Goal: Task Accomplishment & Management: Manage account settings

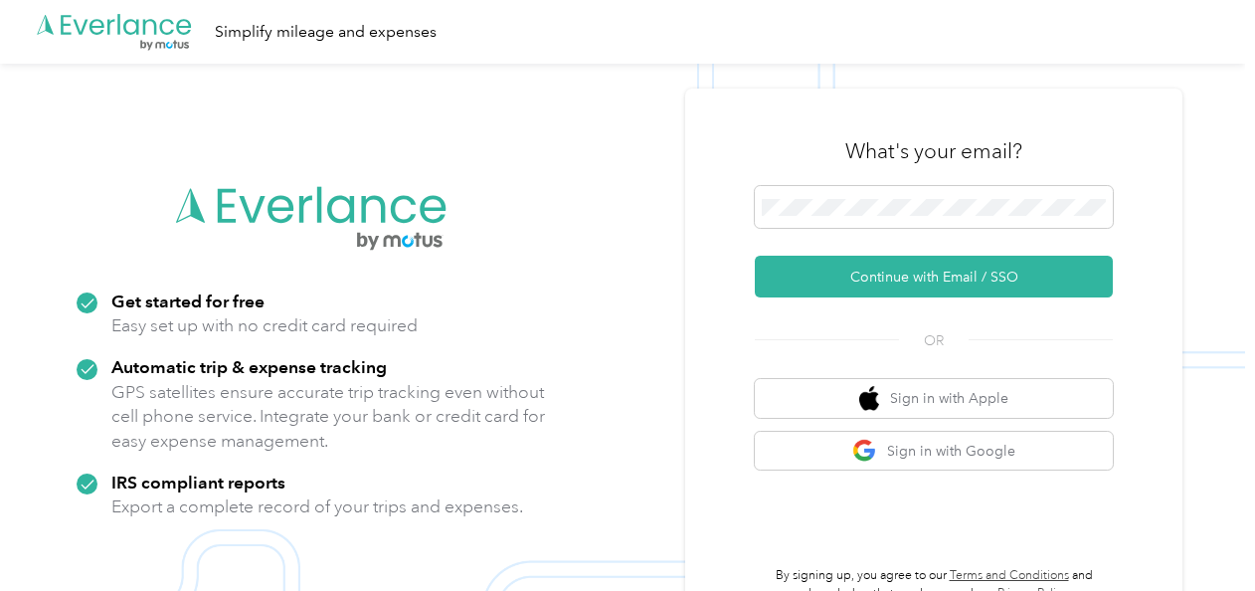
click at [951, 290] on button "Continue with Email / SSO" at bounding box center [934, 277] width 358 height 42
click at [971, 275] on button "Continue with Email / SSO" at bounding box center [934, 277] width 358 height 42
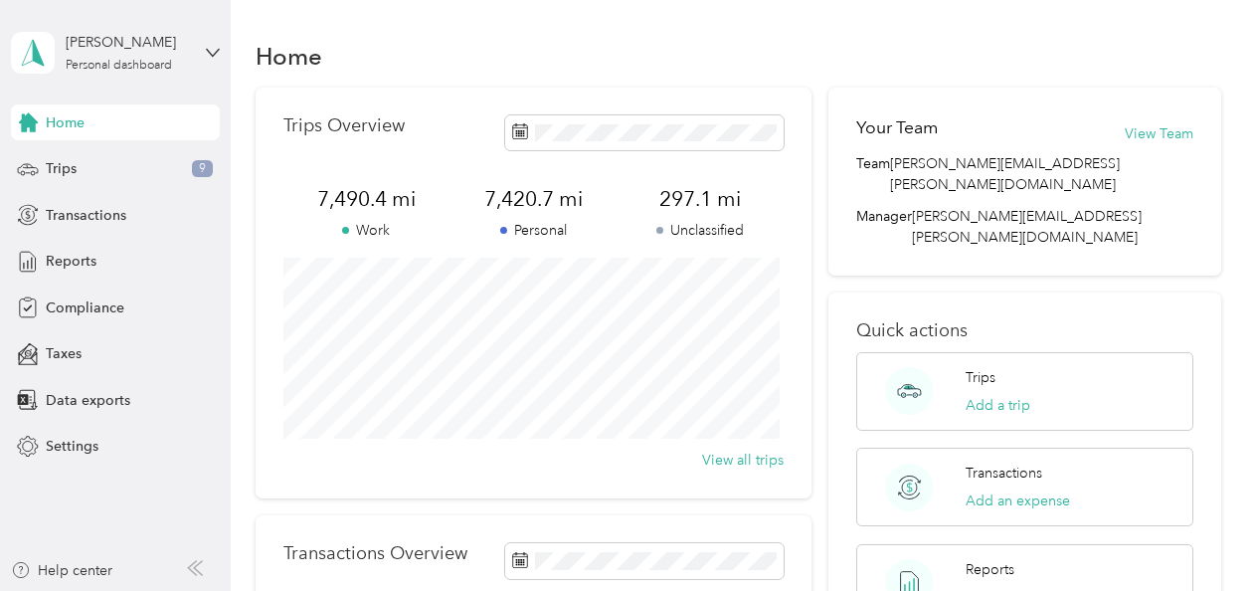
click at [119, 173] on div "Trips 9" at bounding box center [115, 169] width 209 height 36
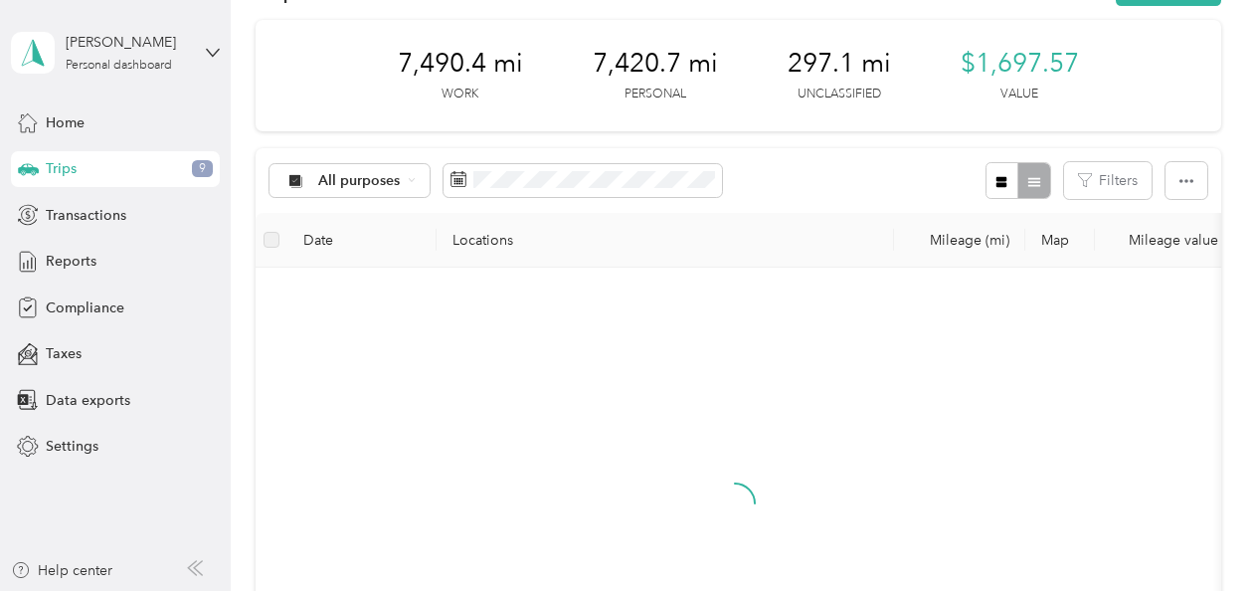
scroll to position [99, 0]
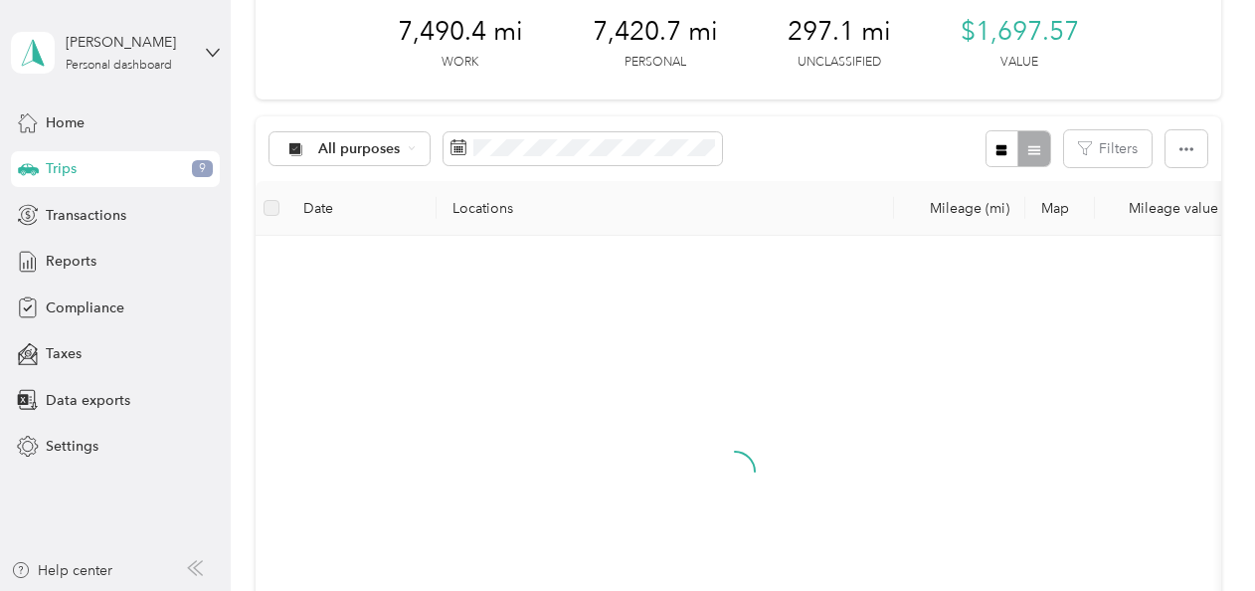
click at [408, 151] on icon at bounding box center [412, 148] width 8 height 8
click at [386, 207] on li "Unclassified" at bounding box center [383, 219] width 227 height 35
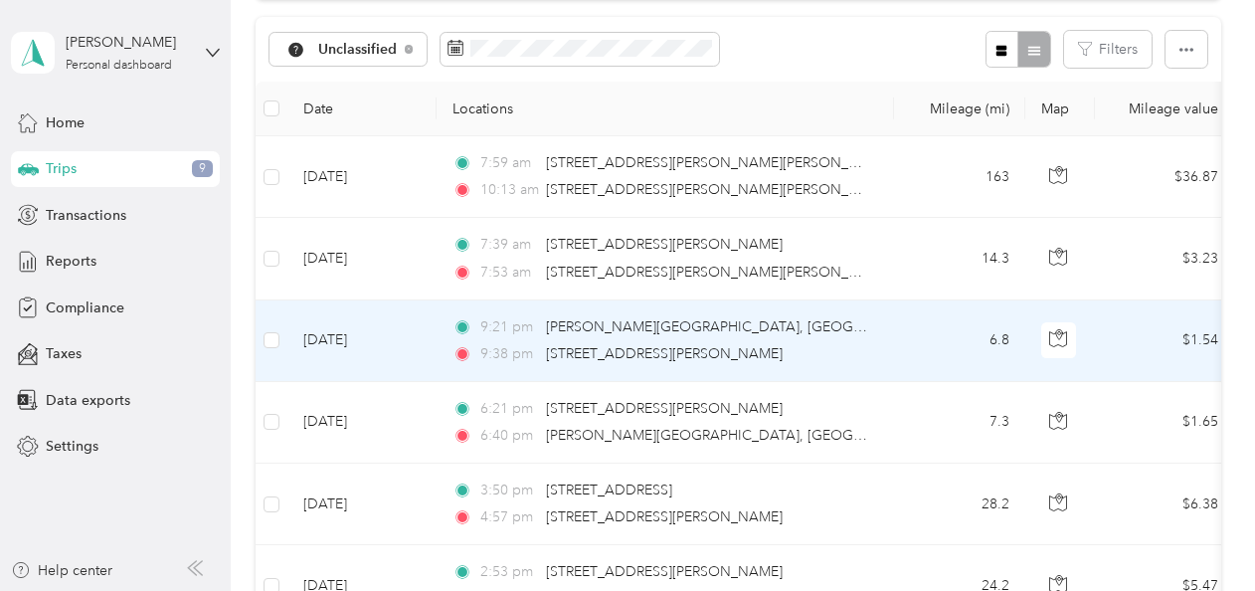
scroll to position [197, 0]
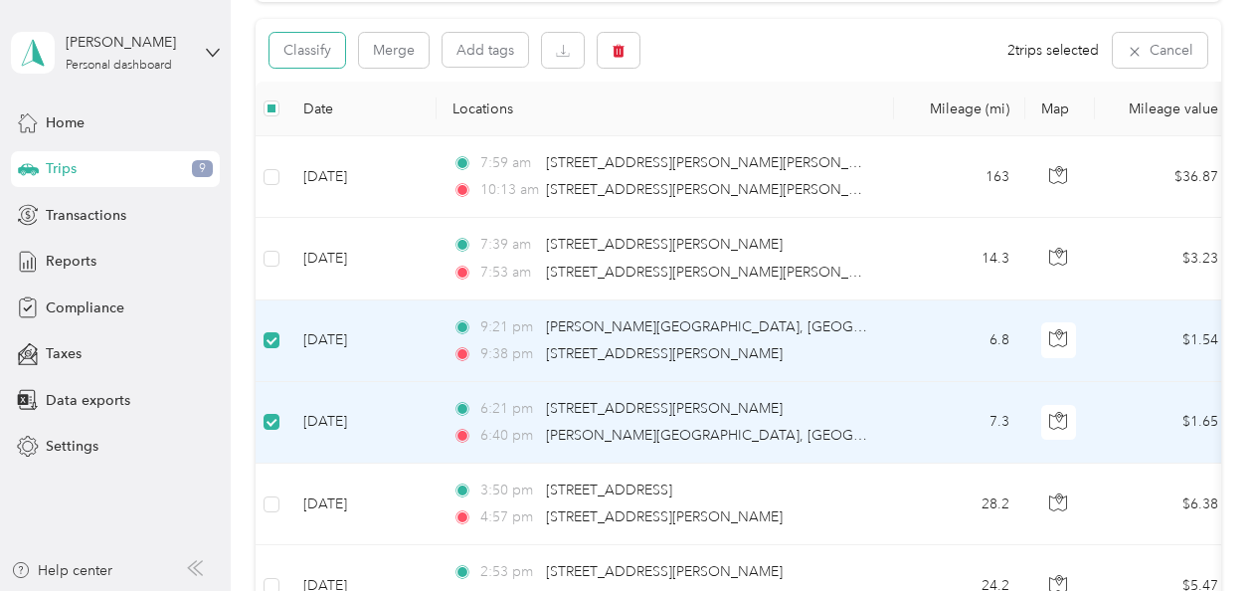
click at [332, 49] on button "Classify" at bounding box center [308, 50] width 76 height 35
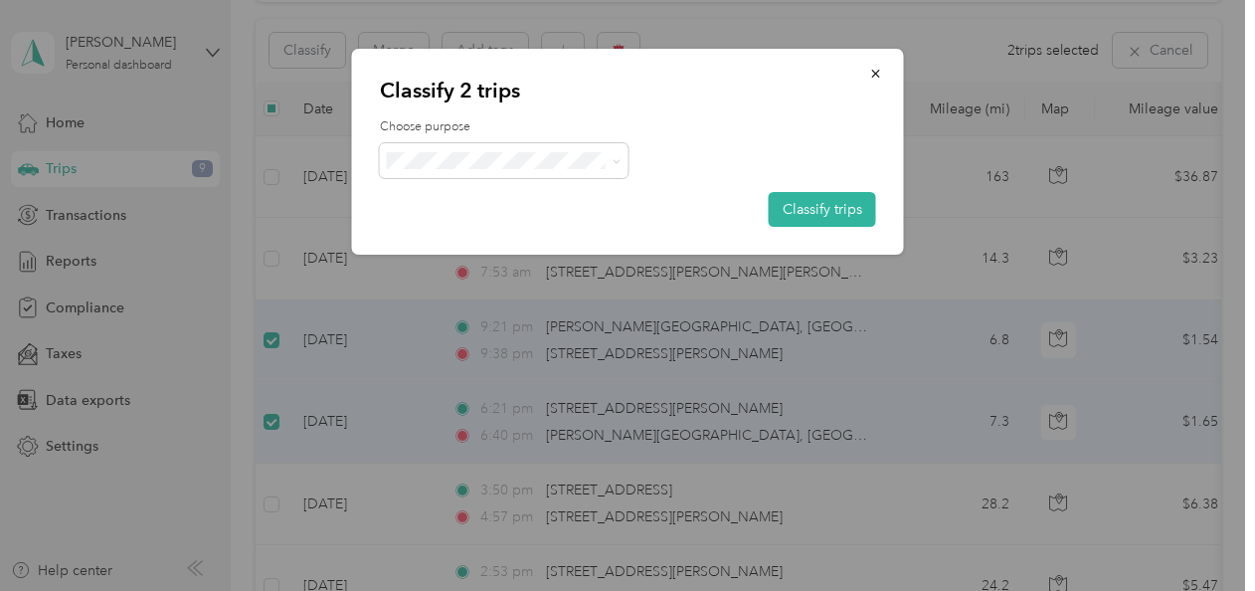
click at [575, 149] on span at bounding box center [504, 160] width 249 height 35
click at [581, 169] on span at bounding box center [504, 160] width 249 height 35
click at [625, 155] on span at bounding box center [504, 160] width 249 height 35
click at [536, 150] on span at bounding box center [504, 160] width 249 height 35
click at [475, 231] on span "Personal" at bounding box center [521, 232] width 185 height 21
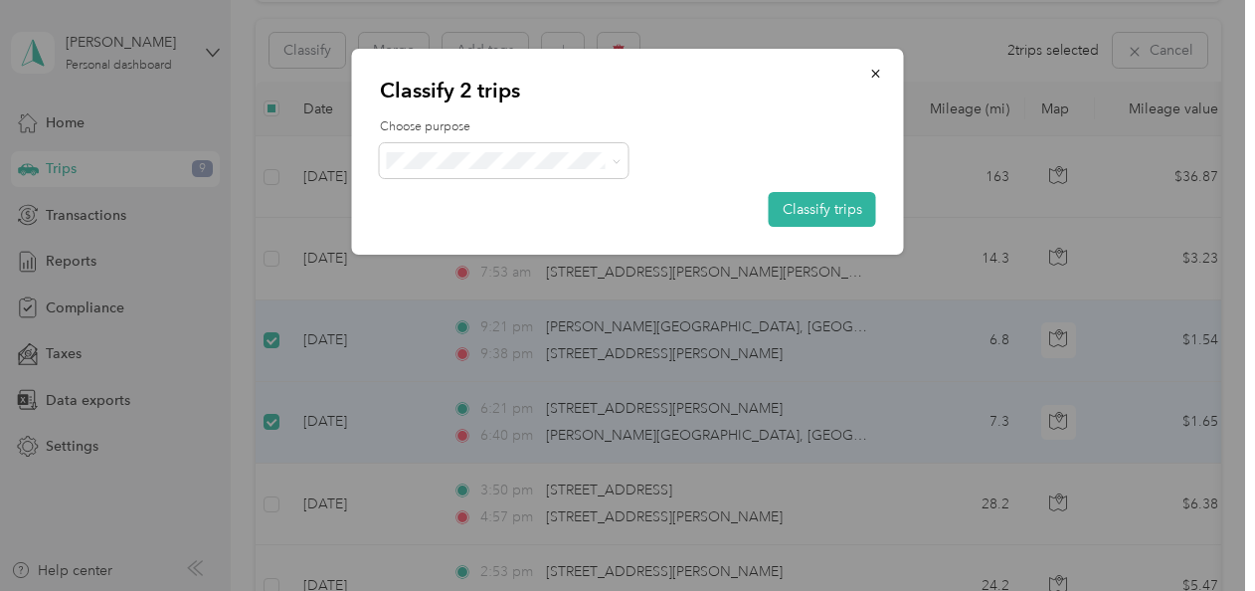
click at [810, 205] on button "Classify trips" at bounding box center [822, 209] width 107 height 35
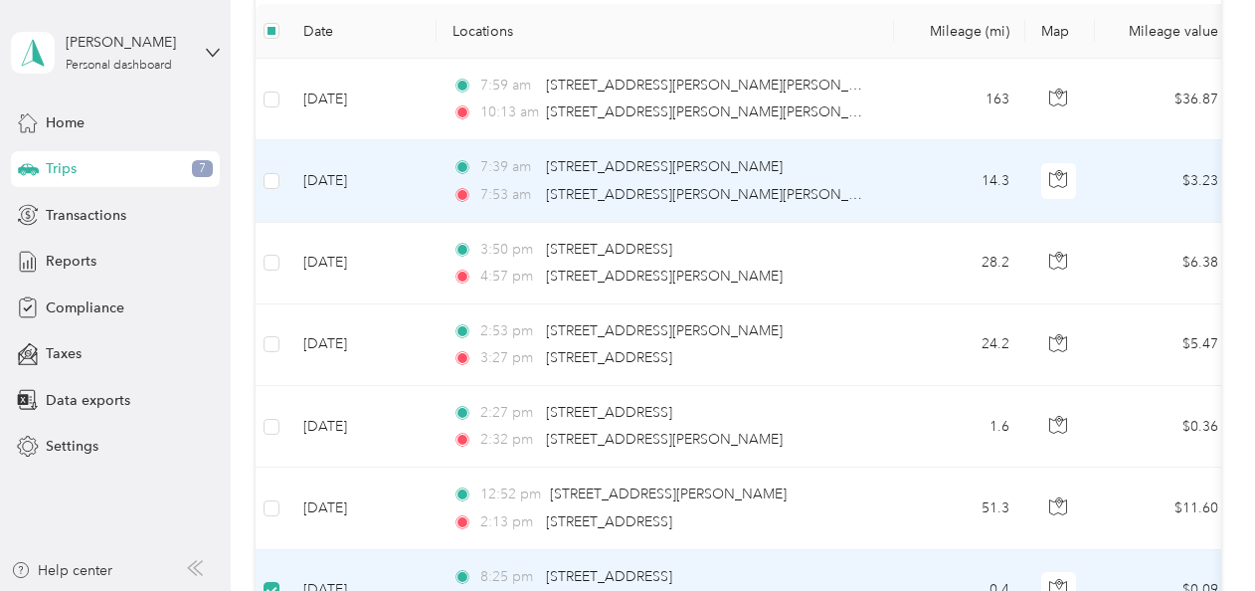
scroll to position [175, 0]
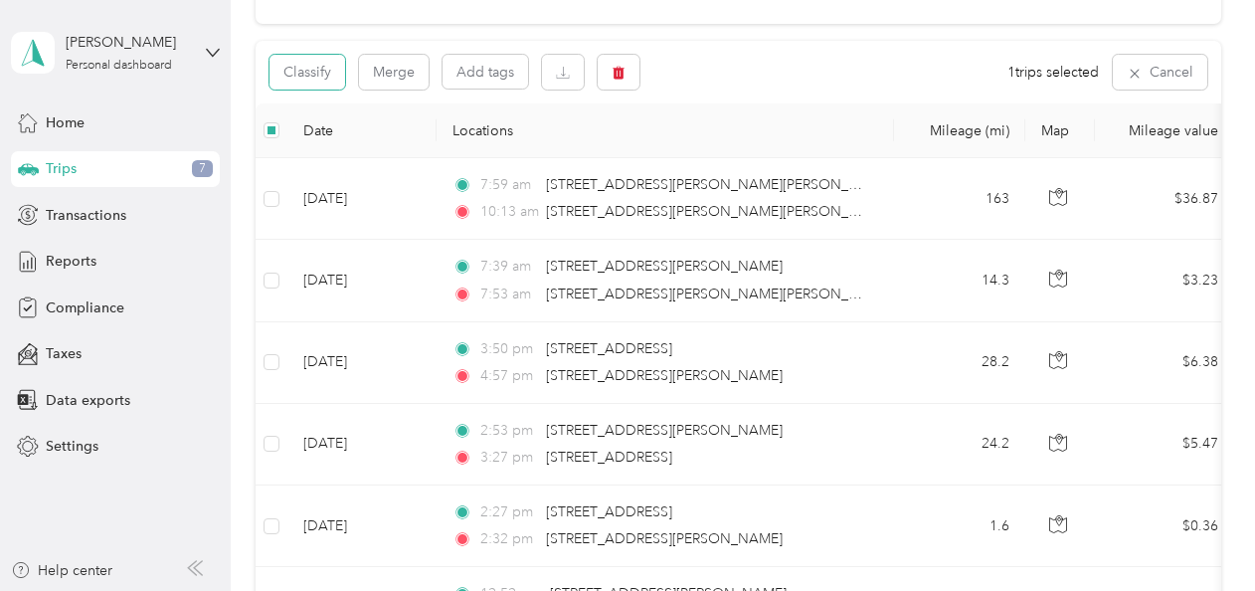
click at [308, 71] on button "Classify" at bounding box center [308, 72] width 76 height 35
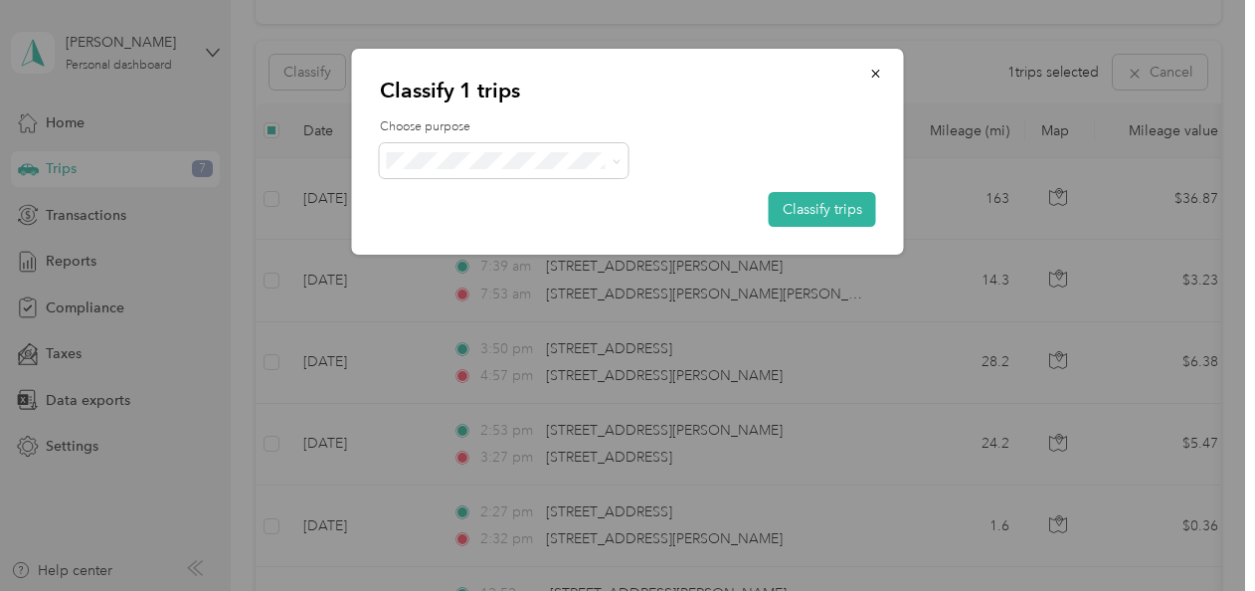
click at [828, 209] on button "Classify trips" at bounding box center [822, 209] width 107 height 35
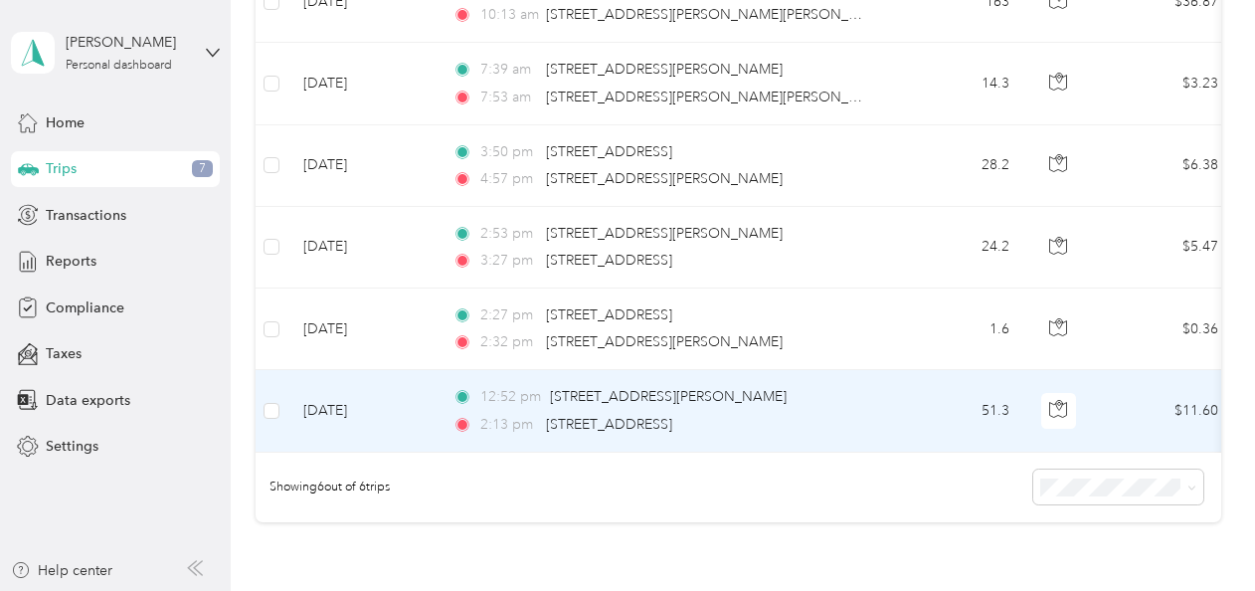
scroll to position [76, 0]
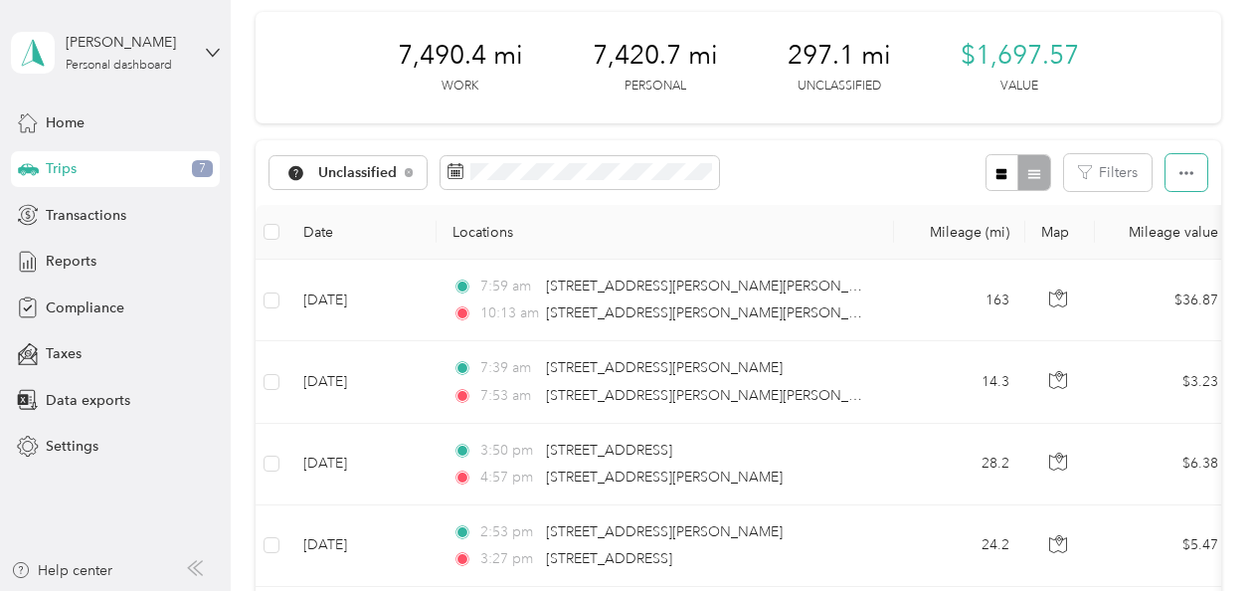
click at [1180, 173] on icon "button" at bounding box center [1187, 173] width 14 height 14
click at [1169, 201] on span "Select all" at bounding box center [1159, 209] width 55 height 17
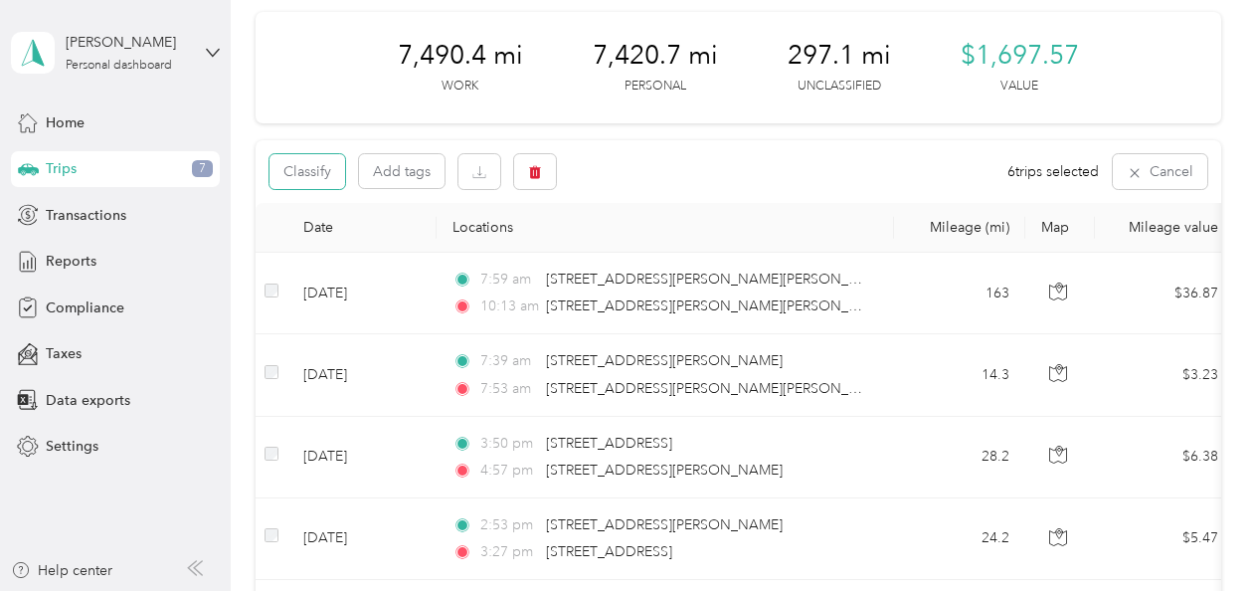
click at [321, 179] on button "Classify" at bounding box center [308, 171] width 76 height 35
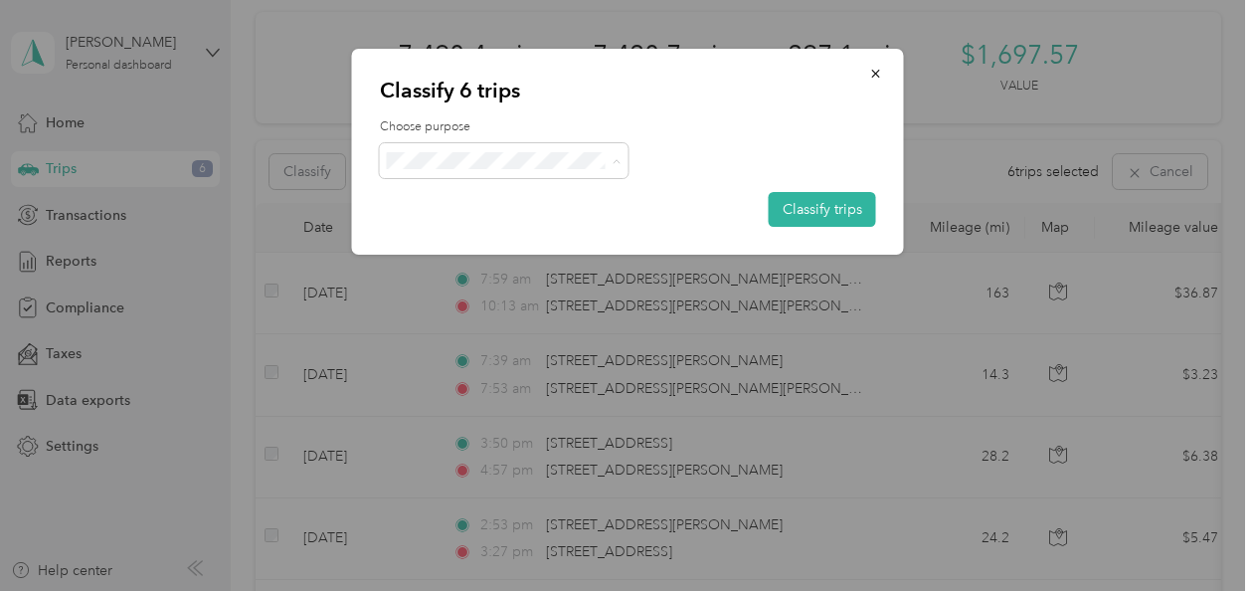
click at [477, 200] on span "Convergint Technologies" at bounding box center [521, 197] width 185 height 21
click at [799, 203] on button "Classify trips" at bounding box center [822, 209] width 107 height 35
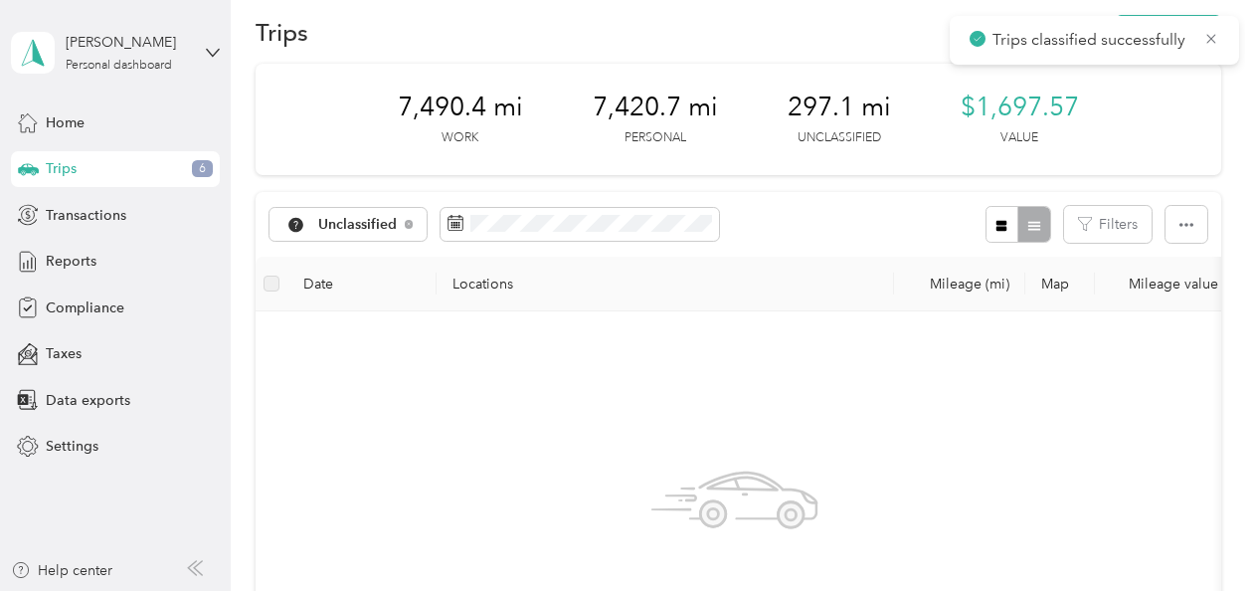
scroll to position [0, 0]
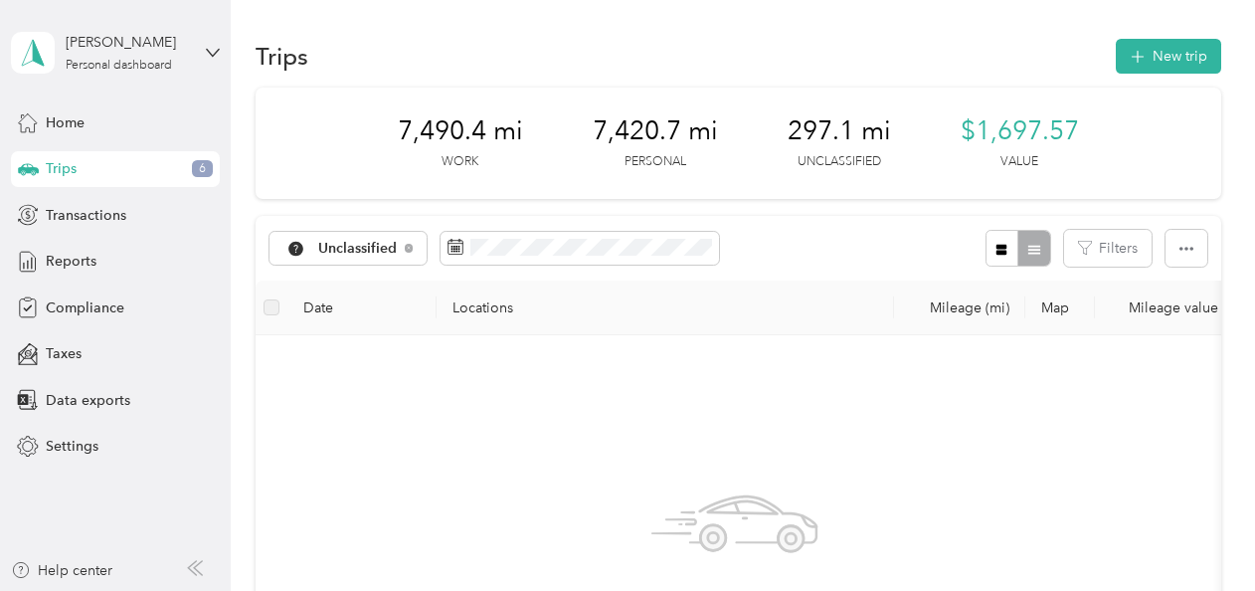
click at [403, 246] on div "Unclassified" at bounding box center [349, 249] width 158 height 34
click at [384, 281] on span "All purposes" at bounding box center [399, 284] width 163 height 21
